Goal: Task Accomplishment & Management: Manage account settings

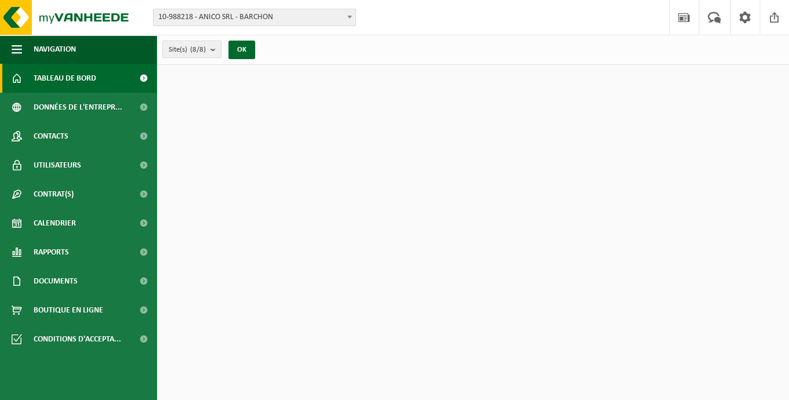
click at [284, 21] on span "10-988218 - ANICO SRL - BARCHON" at bounding box center [255, 17] width 202 height 16
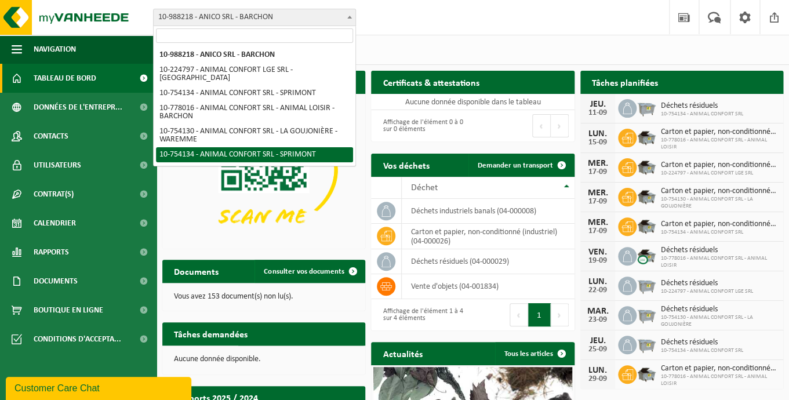
select select "11385"
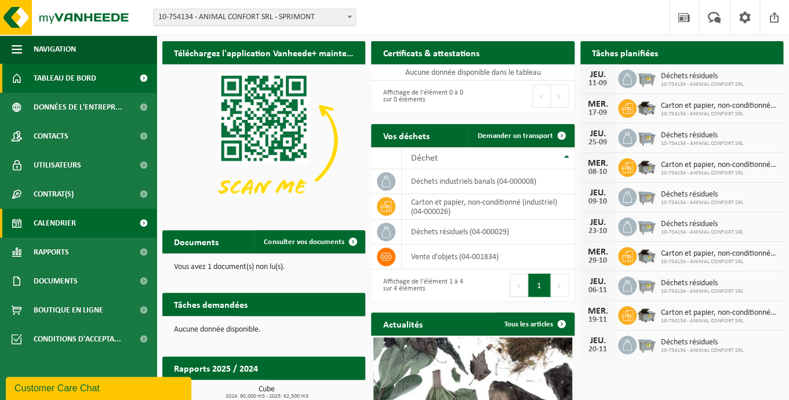
click at [60, 226] on span "Calendrier" at bounding box center [55, 223] width 42 height 29
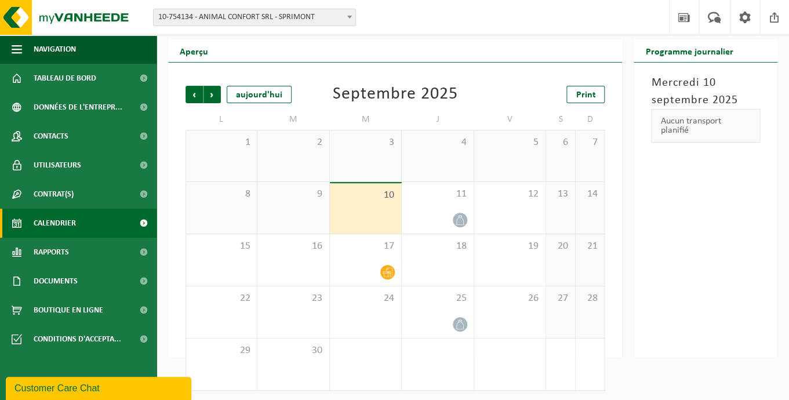
scroll to position [39, 0]
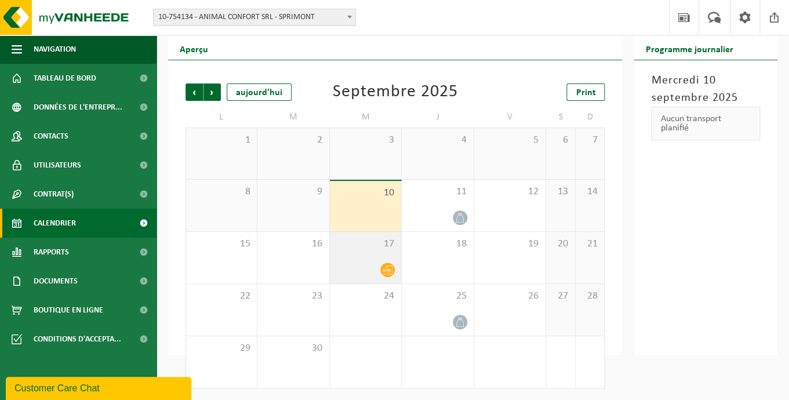
click at [368, 264] on div at bounding box center [366, 270] width 60 height 16
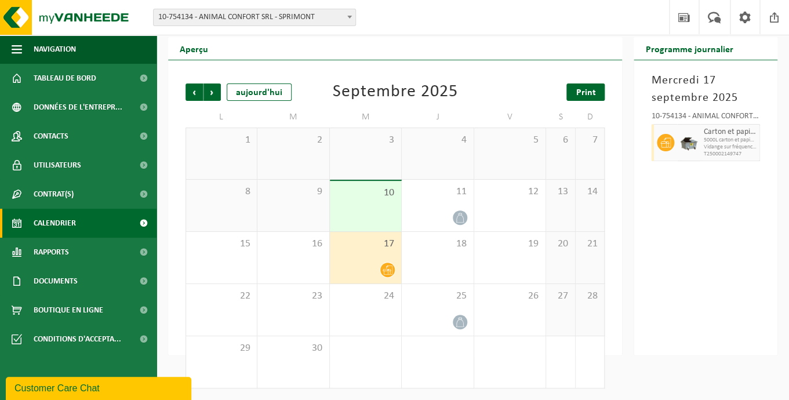
click at [574, 89] on link "Print" at bounding box center [586, 92] width 38 height 17
click at [212, 95] on span "Suivant" at bounding box center [212, 92] width 17 height 17
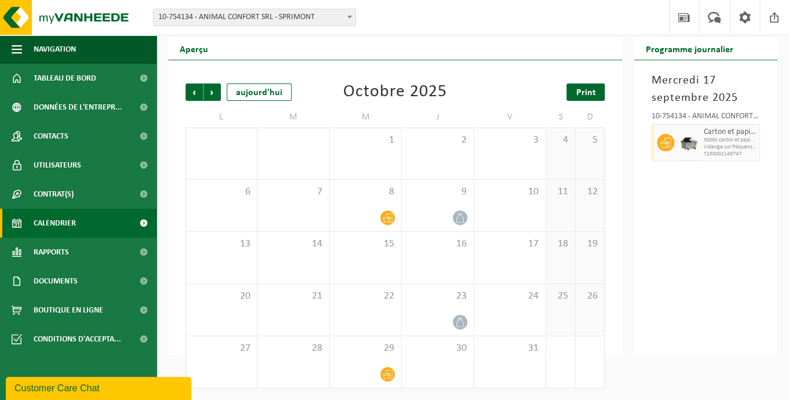
click at [590, 97] on link "Print" at bounding box center [586, 92] width 38 height 17
click at [213, 92] on span "Suivant" at bounding box center [212, 92] width 17 height 17
click at [581, 96] on span "Print" at bounding box center [586, 92] width 20 height 9
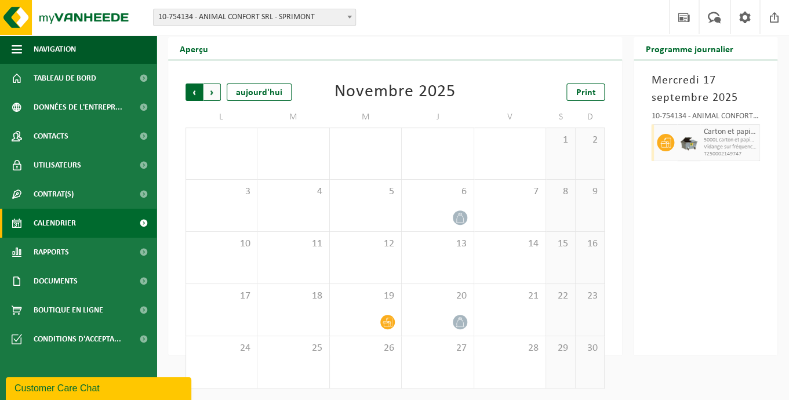
click at [213, 95] on span "Suivant" at bounding box center [212, 92] width 17 height 17
click at [192, 91] on span "Précédent" at bounding box center [194, 92] width 17 height 17
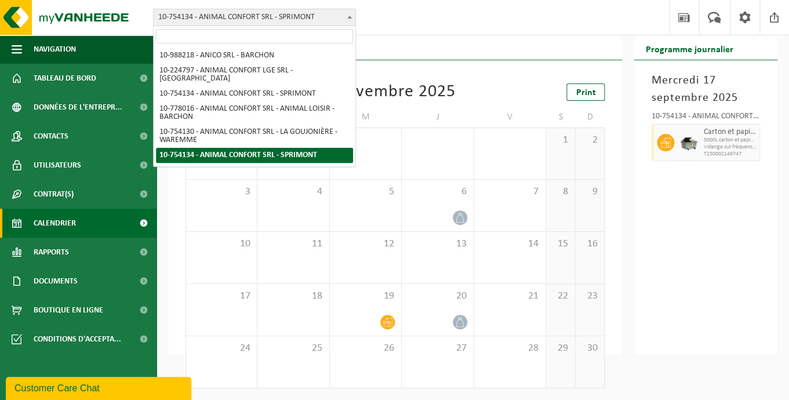
click at [244, 16] on span "10-754134 - ANIMAL CONFORT SRL - SPRIMONT" at bounding box center [255, 17] width 202 height 16
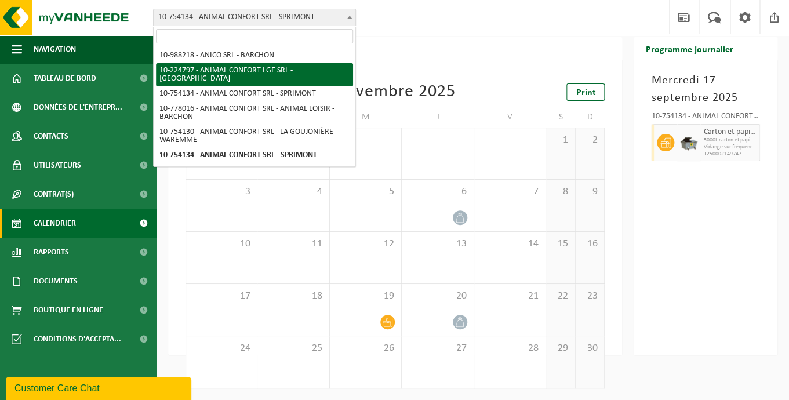
select select "11354"
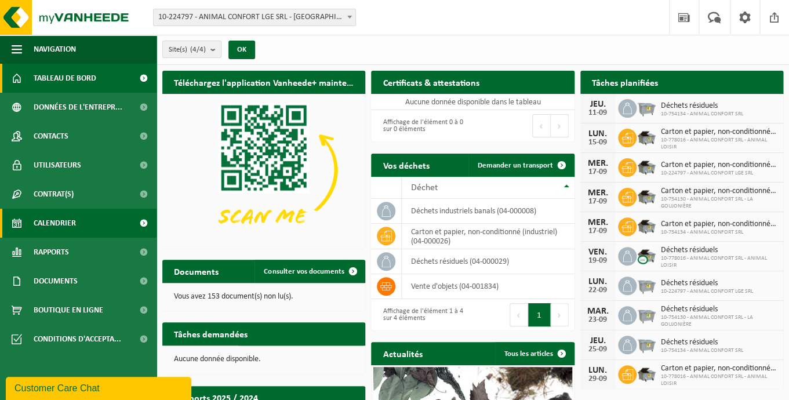
click at [60, 227] on span "Calendrier" at bounding box center [55, 223] width 42 height 29
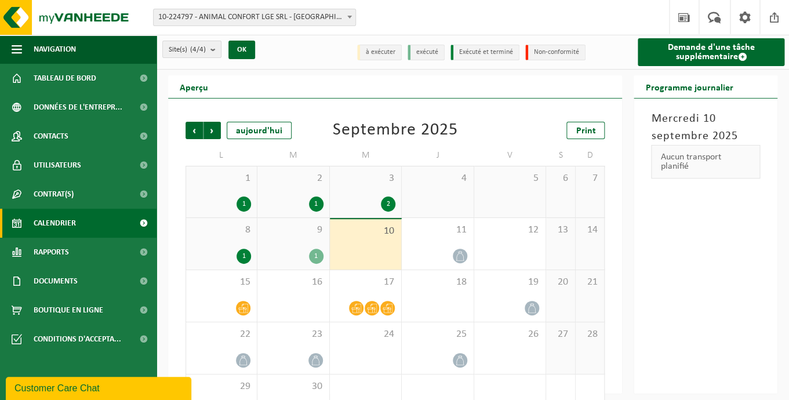
scroll to position [39, 0]
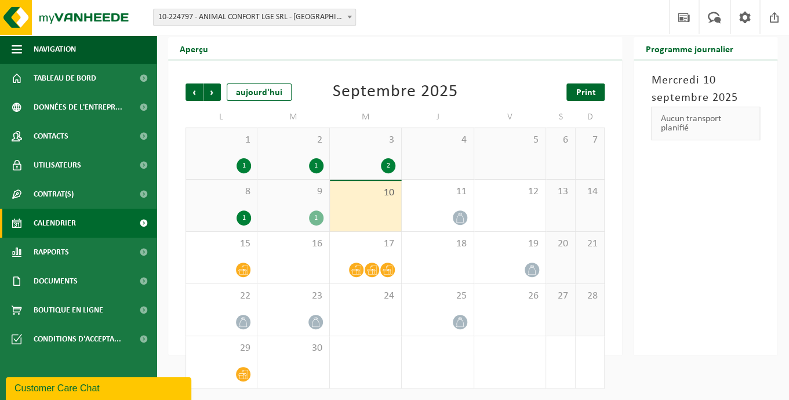
click at [593, 86] on link "Print" at bounding box center [586, 92] width 38 height 17
click at [269, 18] on span "10-224797 - ANIMAL CONFORT LGE SRL - [GEOGRAPHIC_DATA]" at bounding box center [255, 17] width 202 height 16
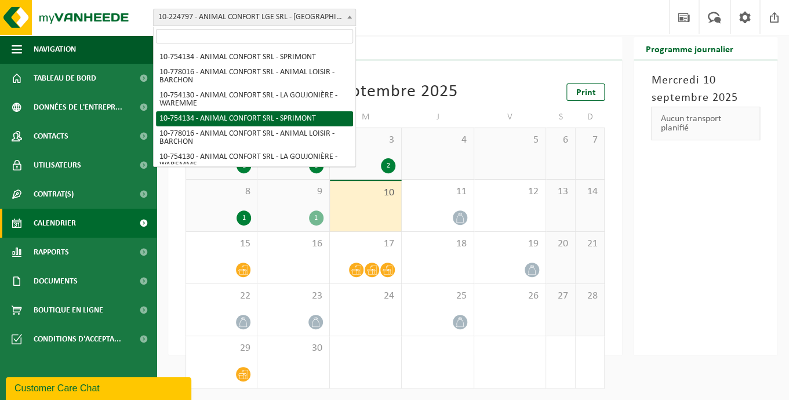
scroll to position [37, 0]
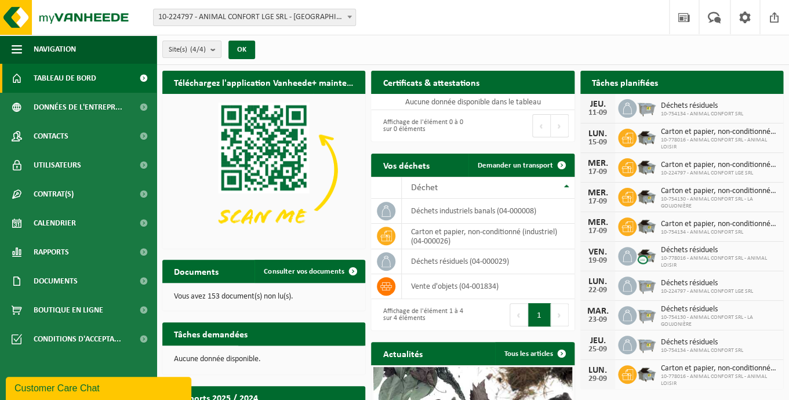
click at [245, 18] on span "10-224797 - ANIMAL CONFORT LGE SRL - [GEOGRAPHIC_DATA]" at bounding box center [255, 17] width 202 height 16
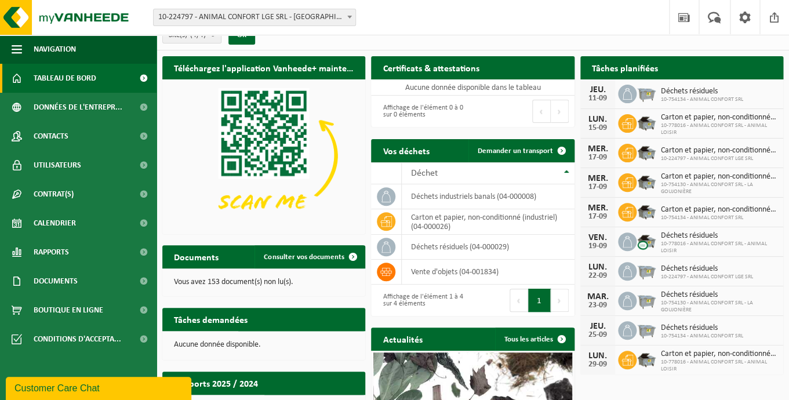
scroll to position [19, 0]
